Goal: Information Seeking & Learning: Learn about a topic

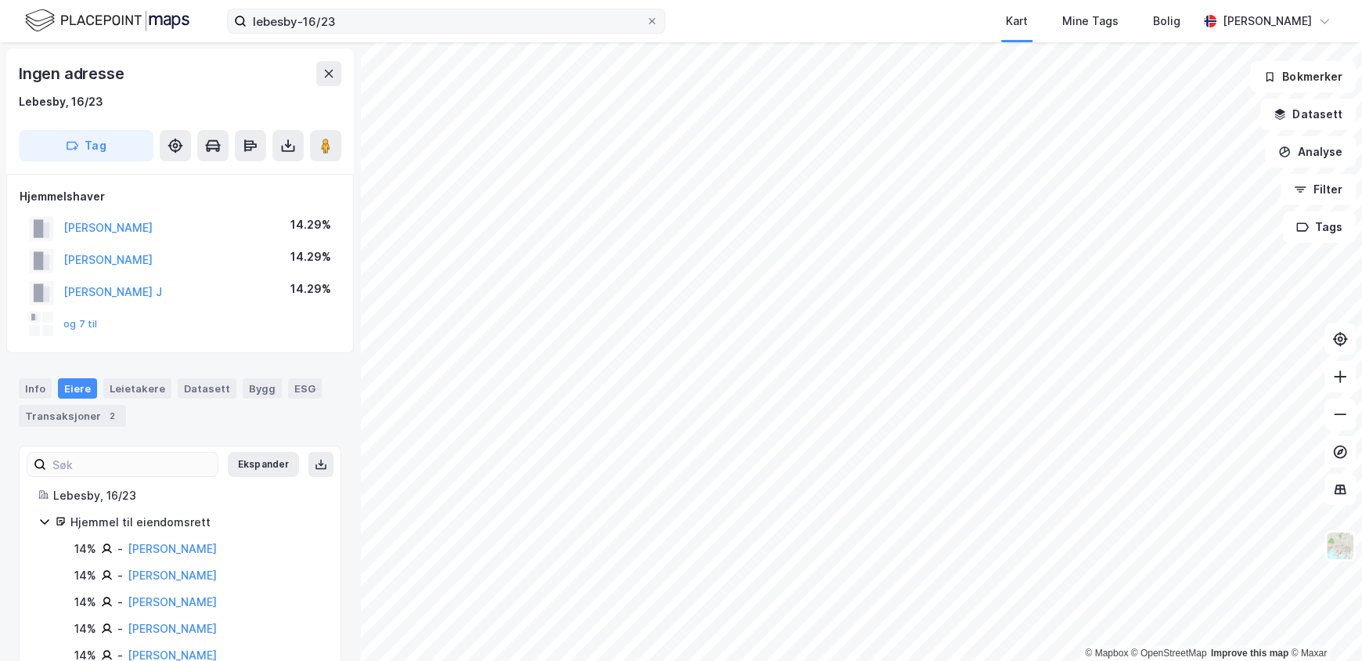
scroll to position [175, 0]
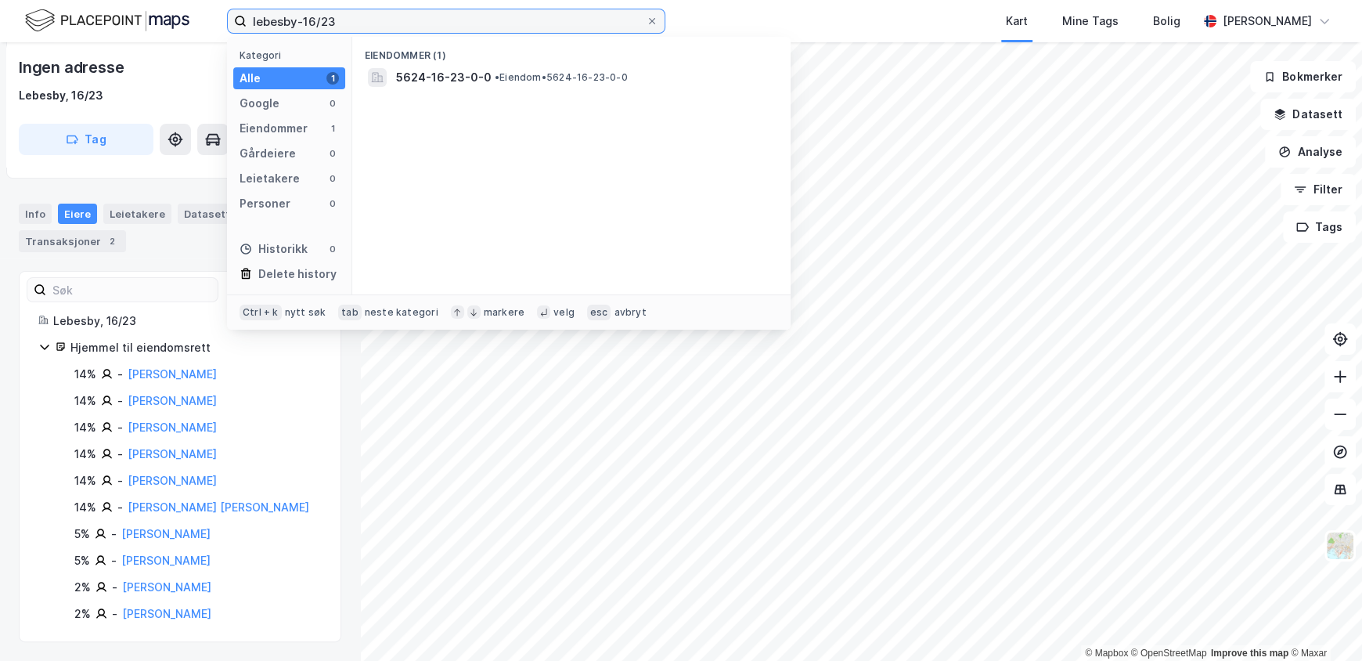
drag, startPoint x: 353, startPoint y: 19, endPoint x: 207, endPoint y: 29, distance: 146.7
click at [207, 29] on div "lebesby-16/23 Kategori Alle 1 Google 0 Eiendommer 1 Gårdeiere 0 Leietakere 0 Pe…" at bounding box center [681, 21] width 1362 height 42
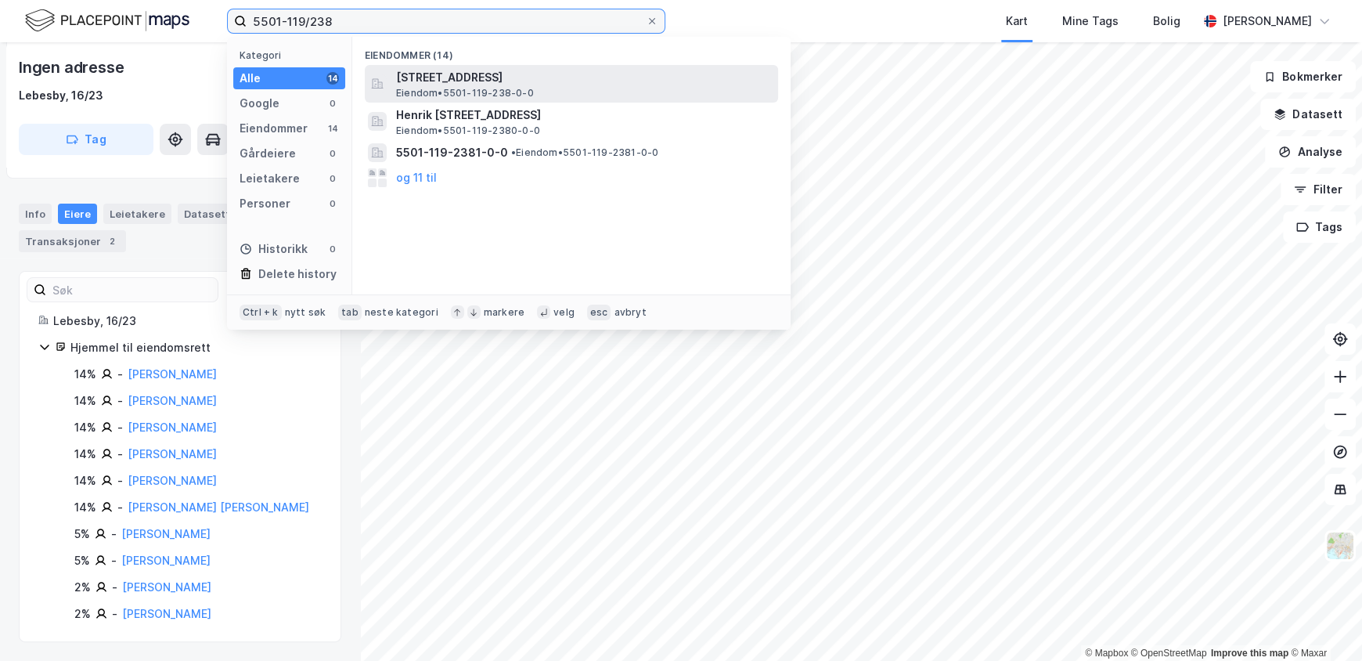
type input "5501-119/238"
click at [466, 77] on span "[STREET_ADDRESS]" at bounding box center [584, 77] width 376 height 19
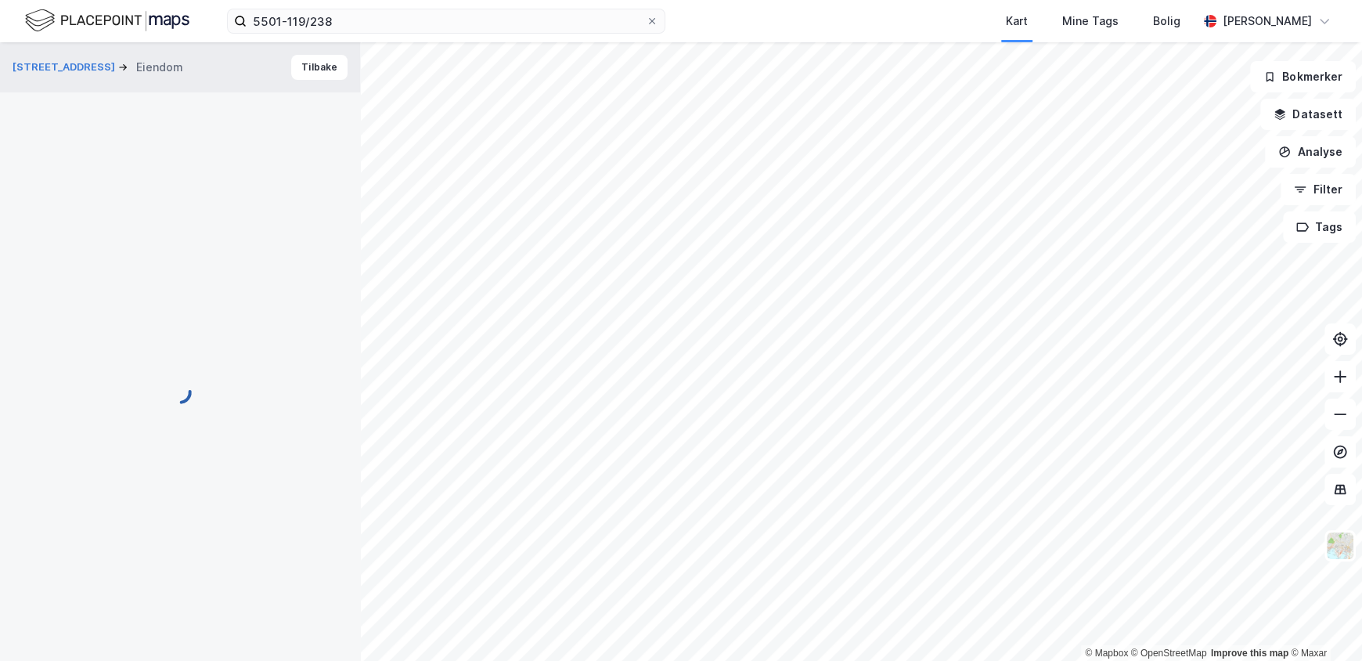
scroll to position [30, 0]
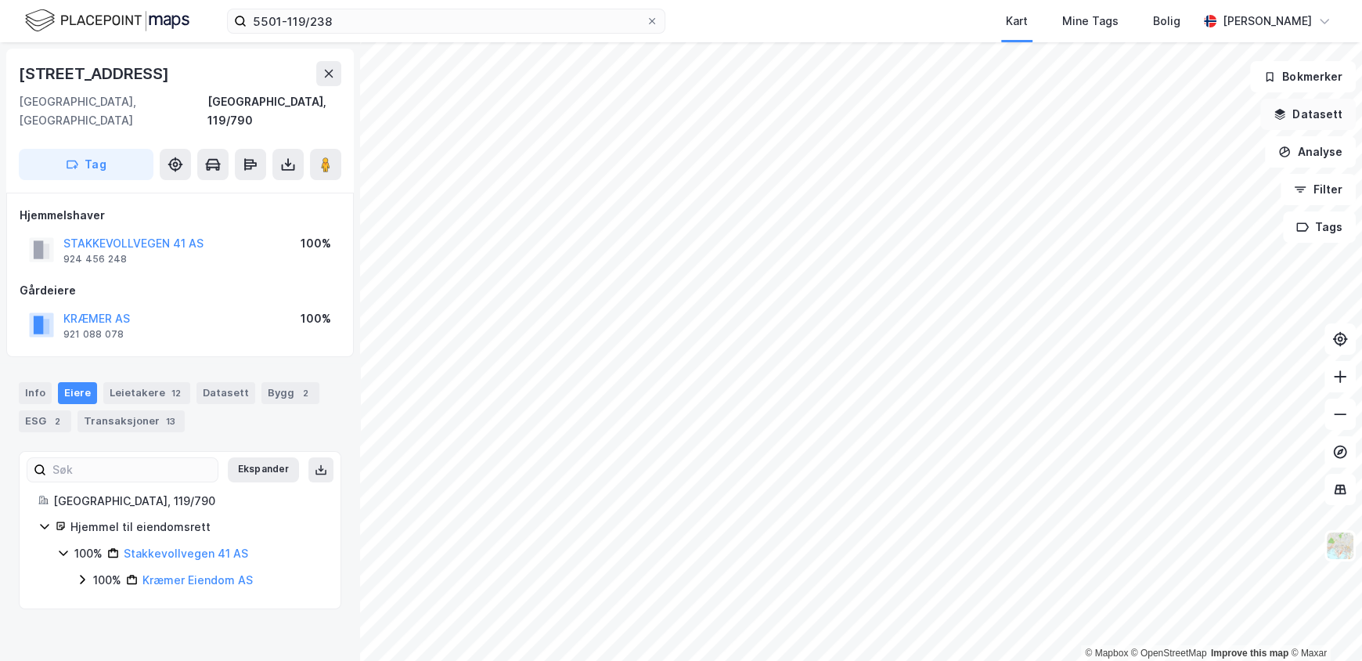
click at [1322, 115] on button "Datasett" at bounding box center [1307, 114] width 95 height 31
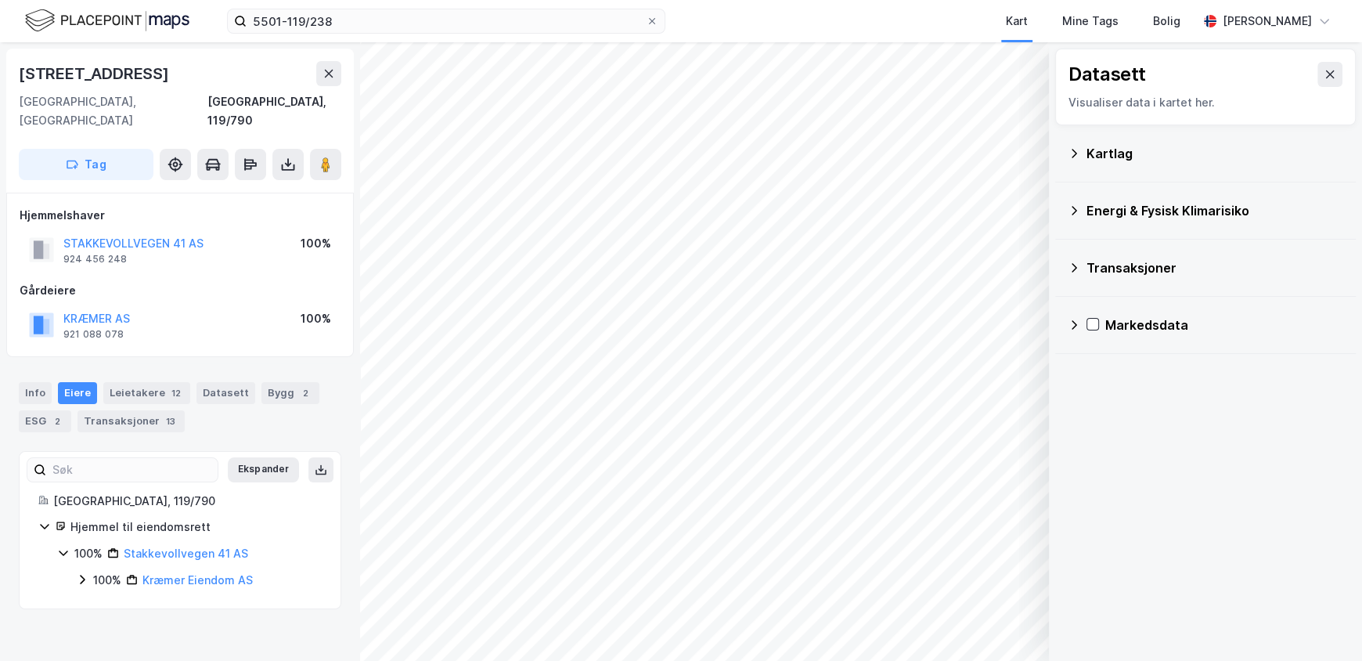
click at [1102, 153] on div "Kartlag" at bounding box center [1214, 153] width 257 height 19
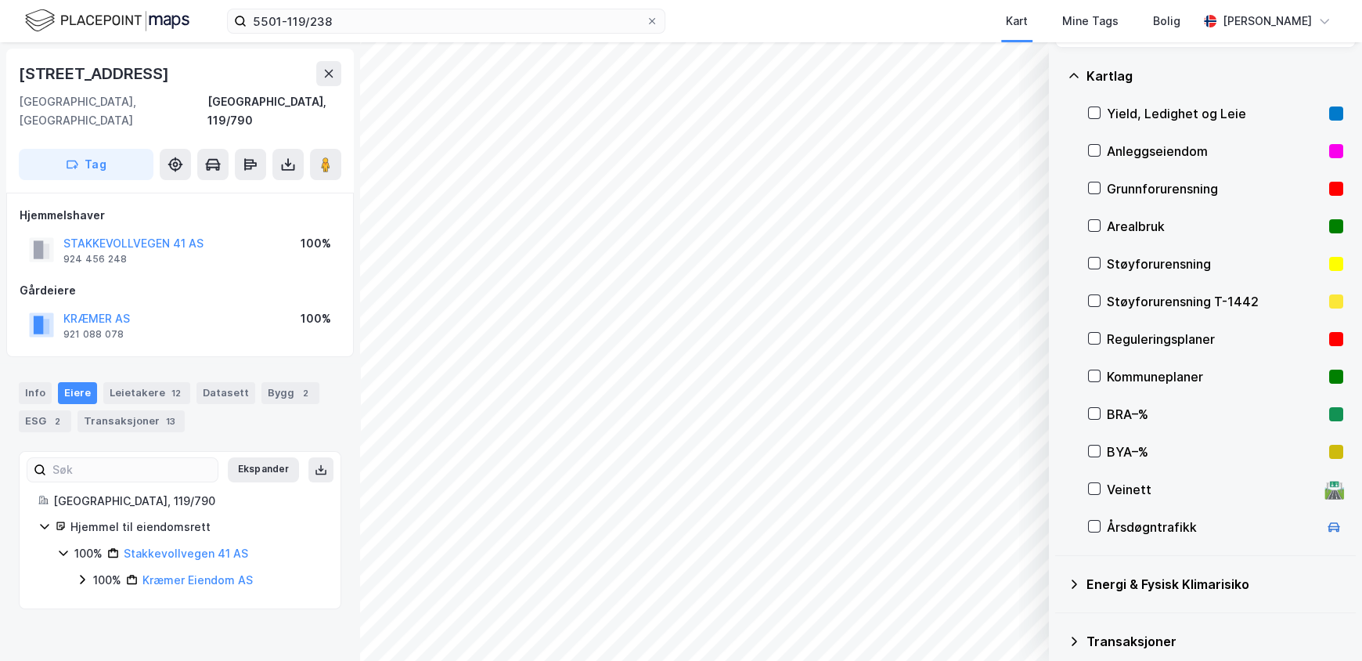
scroll to position [149, 0]
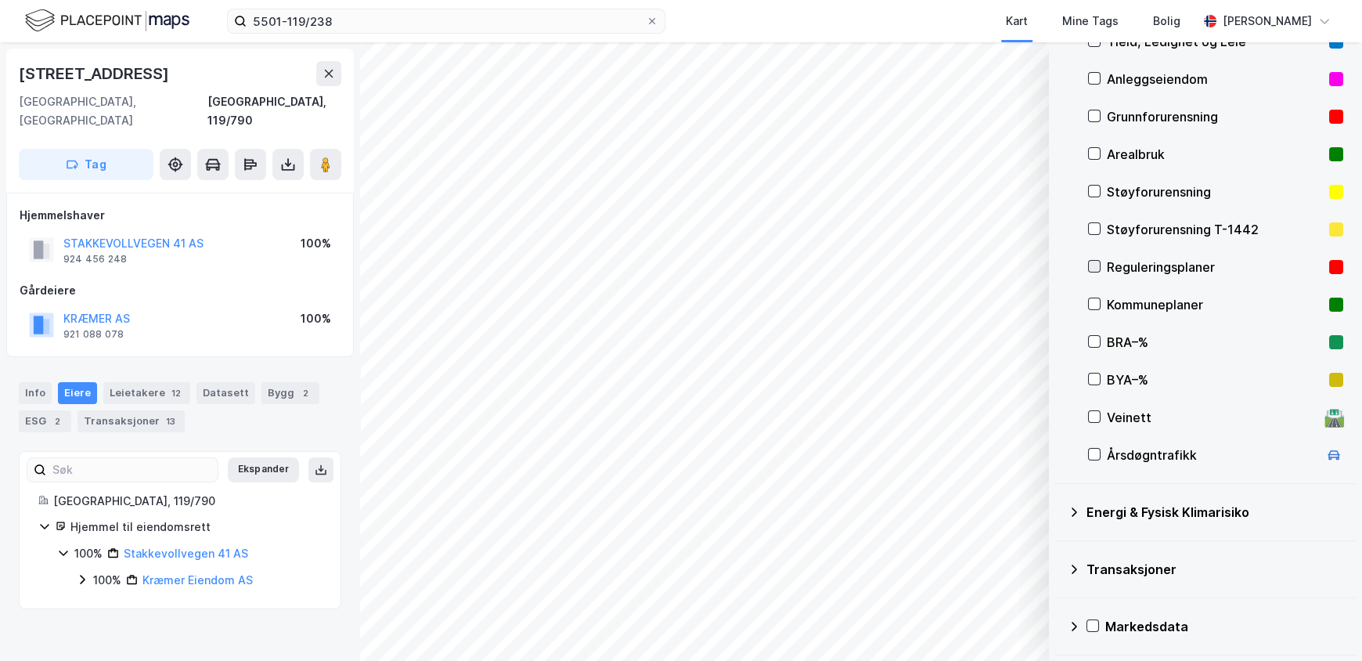
click at [1091, 264] on icon at bounding box center [1094, 266] width 11 height 11
click at [1108, 81] on div "Anleggseiendom" at bounding box center [1215, 79] width 216 height 19
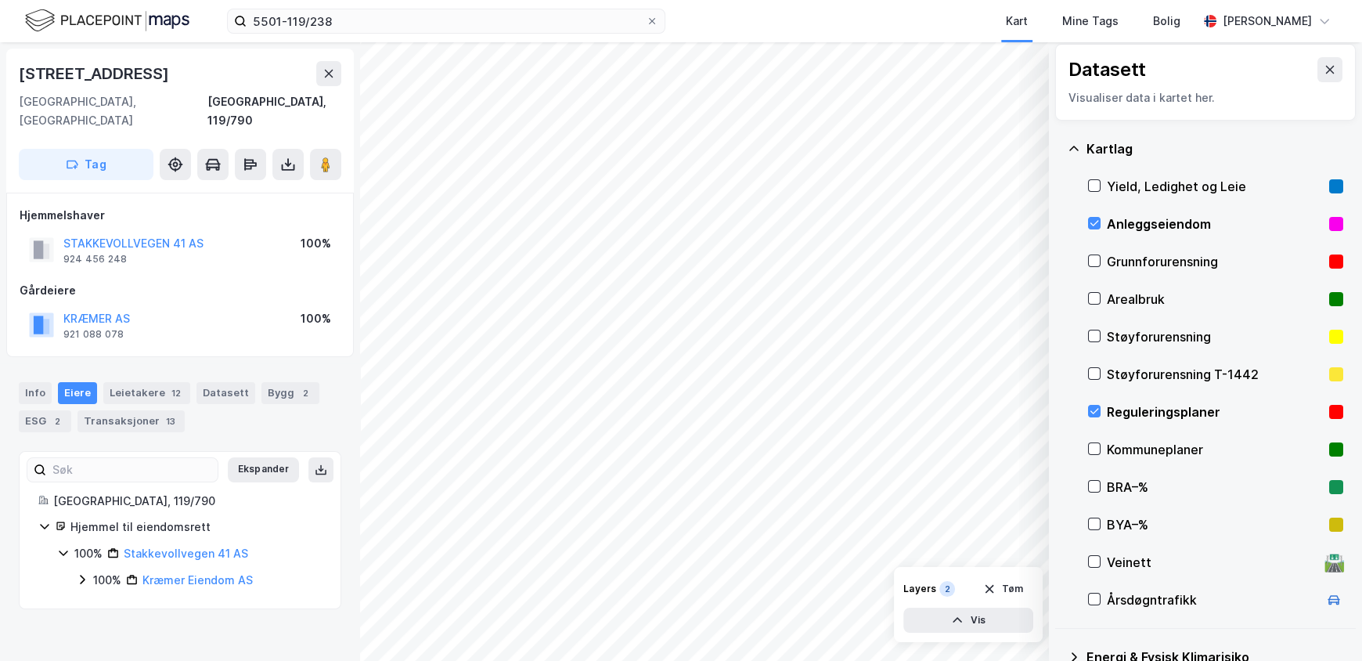
scroll to position [0, 0]
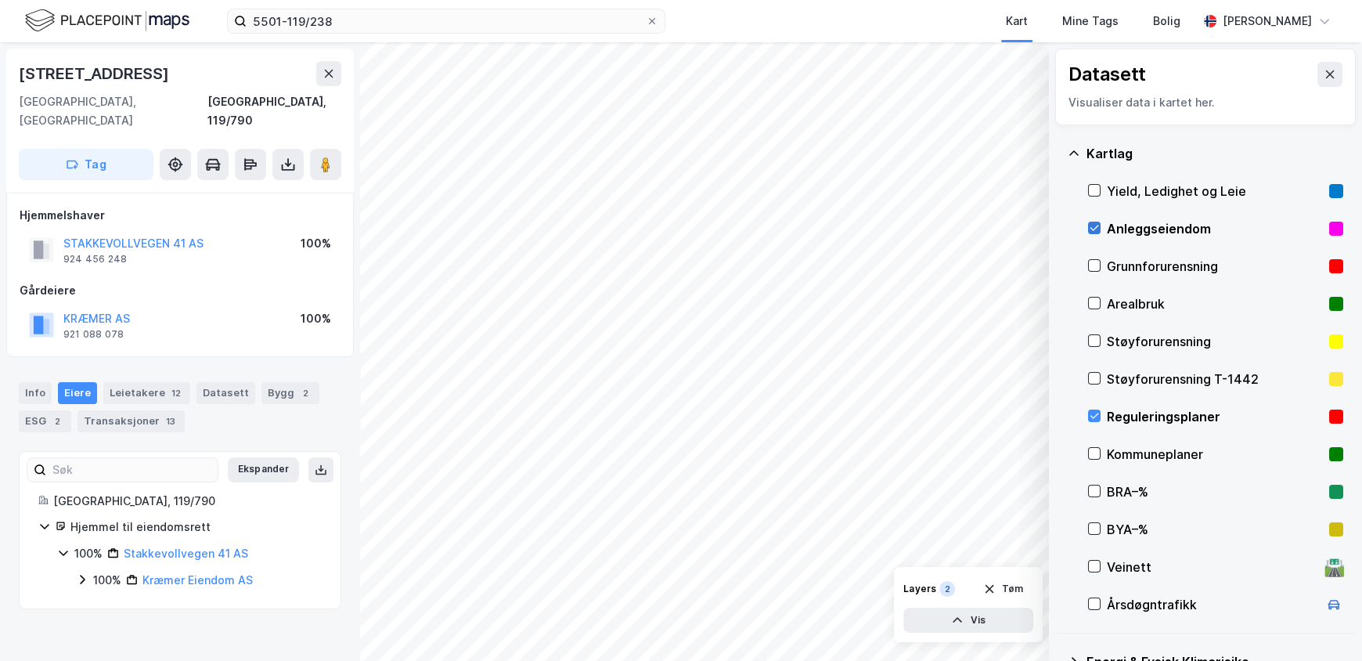
click at [1093, 226] on icon at bounding box center [1094, 227] width 11 height 11
click at [1094, 261] on icon at bounding box center [1094, 265] width 11 height 11
click at [1095, 298] on icon at bounding box center [1094, 302] width 11 height 11
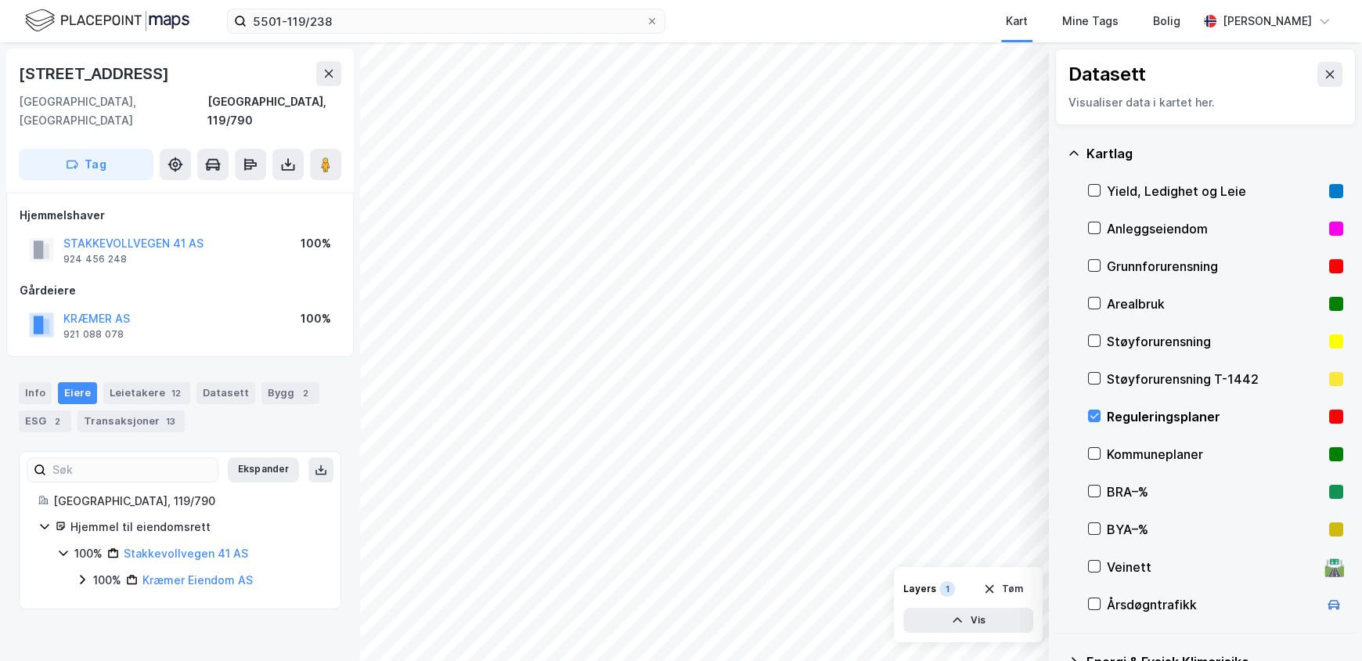
click at [1090, 291] on div "Arealbruk" at bounding box center [1215, 304] width 255 height 38
click at [1093, 297] on div at bounding box center [1094, 303] width 13 height 13
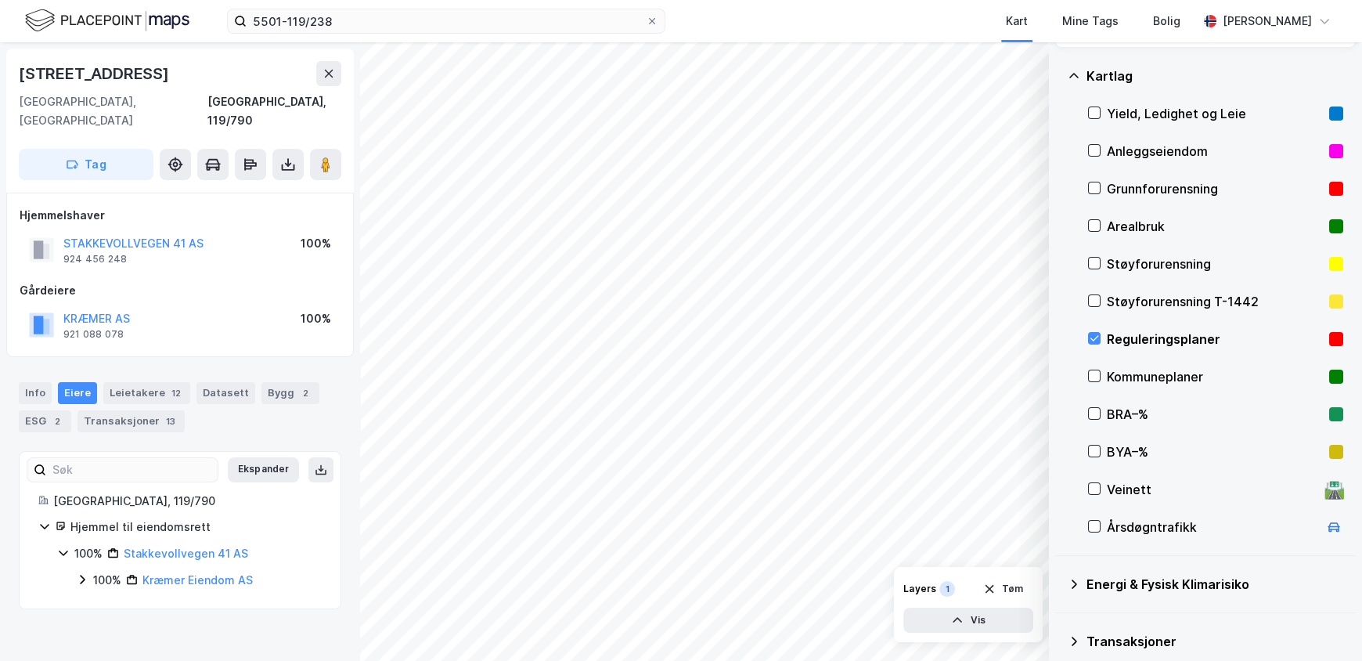
scroll to position [149, 0]
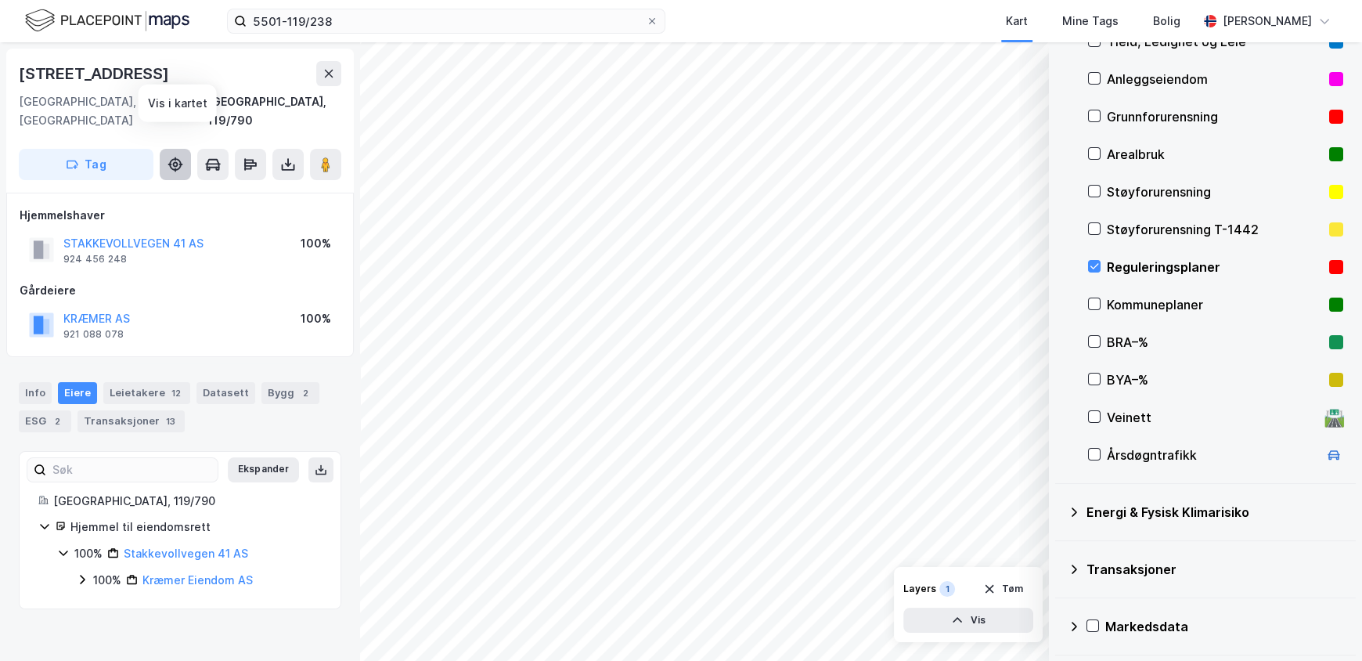
click at [182, 157] on icon at bounding box center [176, 165] width 16 height 16
click at [293, 157] on icon at bounding box center [288, 165] width 16 height 16
click at [272, 183] on div "Last ned grunnbok" at bounding box center [220, 195] width 167 height 25
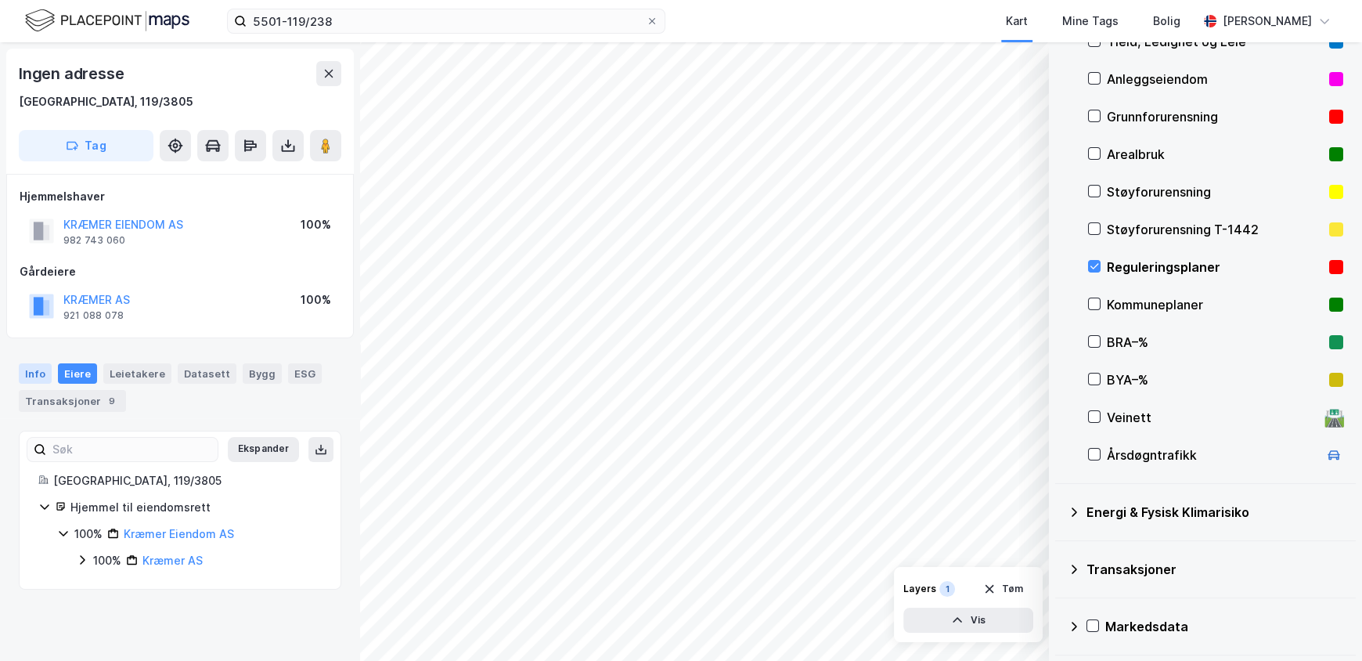
click at [27, 374] on div "Info" at bounding box center [35, 373] width 33 height 20
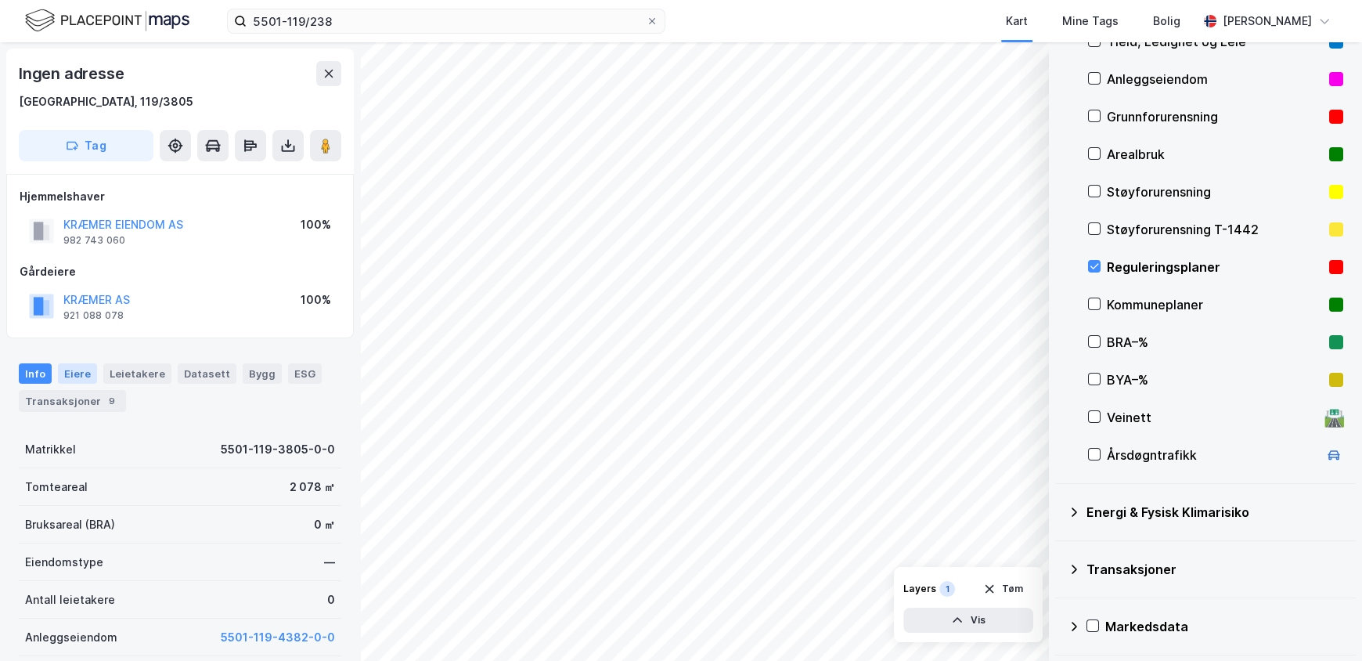
click at [78, 372] on div "Eiere" at bounding box center [77, 373] width 39 height 20
